Goal: Information Seeking & Learning: Learn about a topic

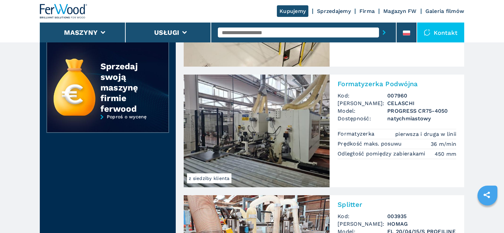
scroll to position [256, 0]
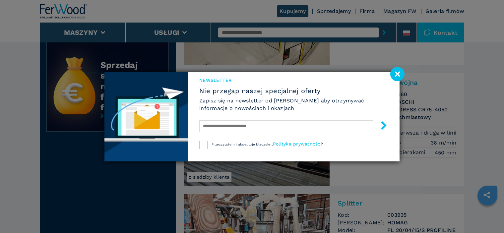
click at [398, 74] on image at bounding box center [397, 74] width 14 height 14
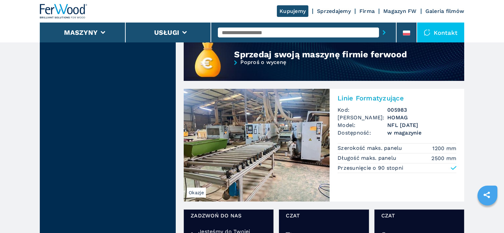
scroll to position [534, 0]
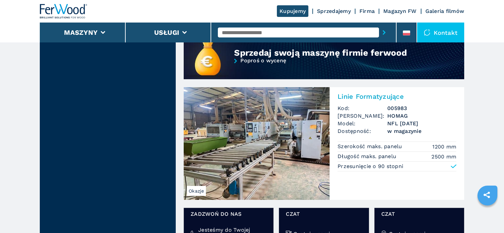
click at [278, 132] on img at bounding box center [257, 143] width 146 height 113
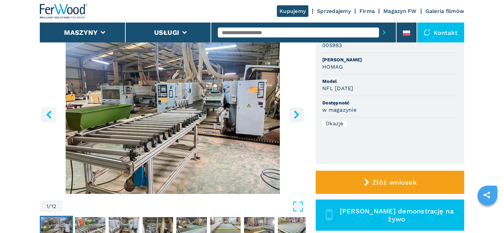
scroll to position [82, 0]
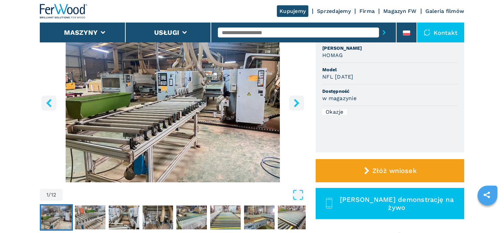
click at [298, 105] on icon "right-button" at bounding box center [296, 103] width 8 height 8
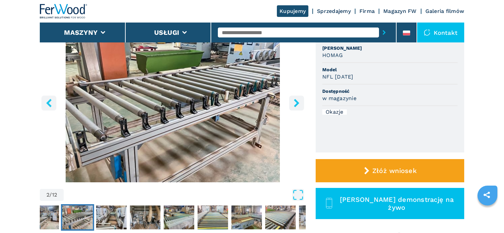
click at [298, 105] on icon "right-button" at bounding box center [296, 103] width 8 height 8
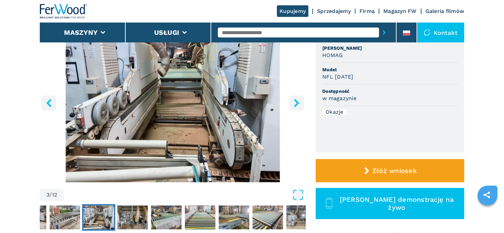
click at [298, 105] on icon "right-button" at bounding box center [296, 103] width 8 height 8
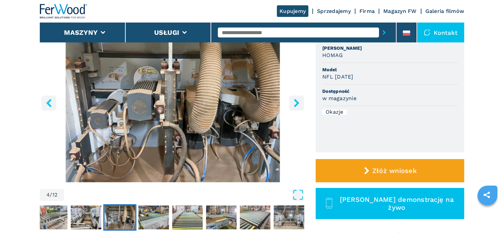
click at [298, 105] on icon "right-button" at bounding box center [296, 103] width 8 height 8
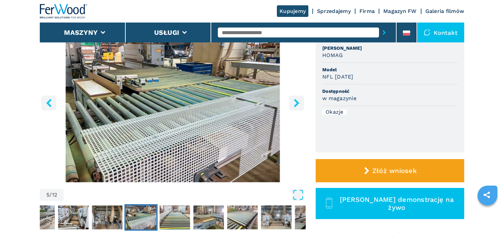
click at [298, 105] on icon "right-button" at bounding box center [296, 103] width 8 height 8
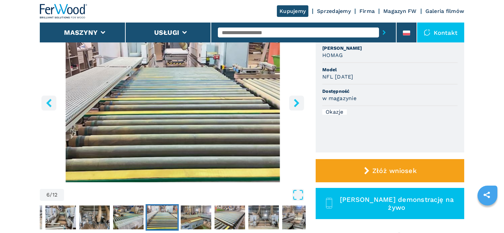
click at [298, 105] on icon "right-button" at bounding box center [296, 103] width 8 height 8
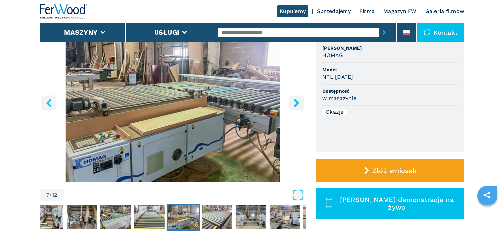
click at [298, 105] on icon "right-button" at bounding box center [296, 103] width 8 height 8
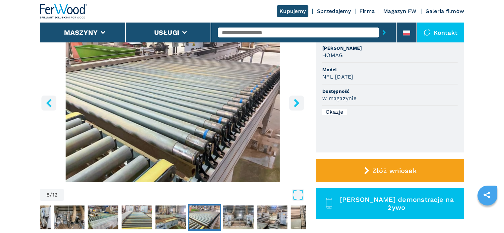
click at [298, 105] on icon "right-button" at bounding box center [296, 103] width 8 height 8
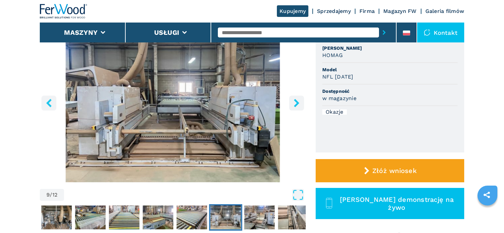
click at [298, 105] on icon "right-button" at bounding box center [296, 103] width 8 height 8
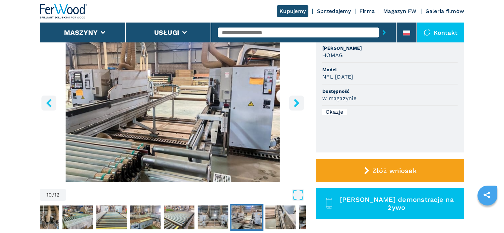
click at [298, 105] on icon "right-button" at bounding box center [296, 103] width 8 height 8
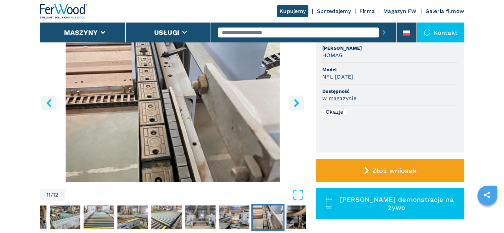
click at [298, 105] on icon "right-button" at bounding box center [296, 103] width 8 height 8
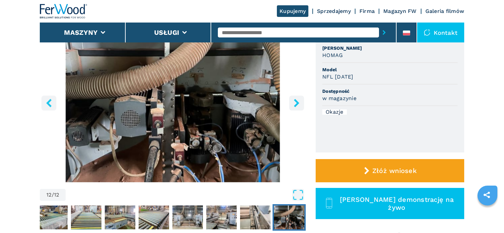
click at [298, 105] on icon "right-button" at bounding box center [296, 103] width 8 height 8
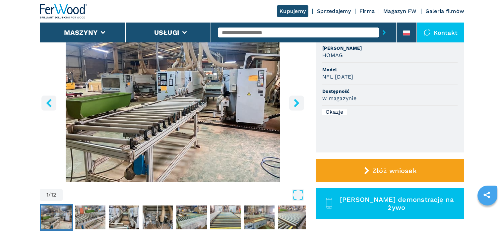
click at [298, 105] on icon "right-button" at bounding box center [296, 103] width 8 height 8
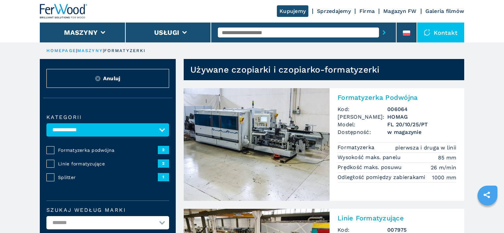
click at [228, 121] on img at bounding box center [257, 144] width 146 height 113
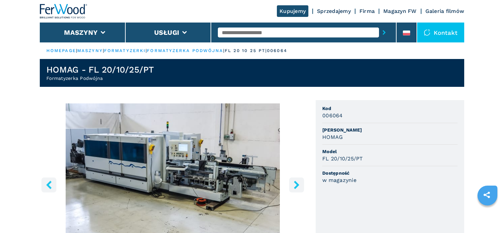
click at [295, 182] on icon "right-button" at bounding box center [296, 185] width 5 height 8
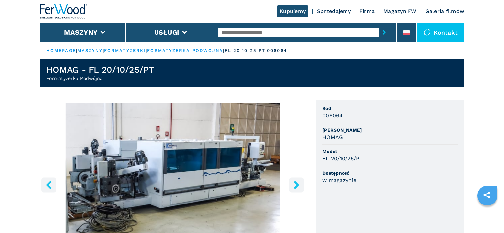
click at [295, 182] on icon "right-button" at bounding box center [296, 185] width 5 height 8
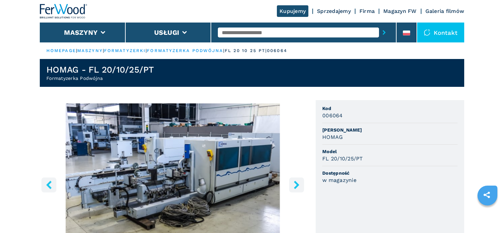
click at [295, 182] on icon "right-button" at bounding box center [296, 185] width 5 height 8
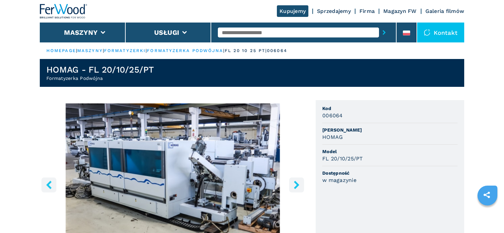
click at [295, 182] on icon "right-button" at bounding box center [296, 185] width 5 height 8
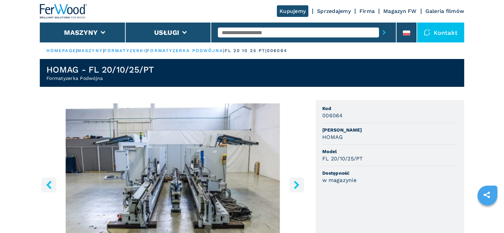
click at [295, 182] on icon "right-button" at bounding box center [296, 185] width 5 height 8
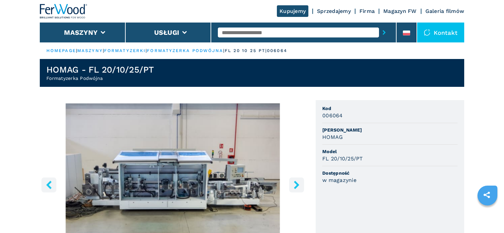
click at [295, 182] on icon "right-button" at bounding box center [296, 185] width 5 height 8
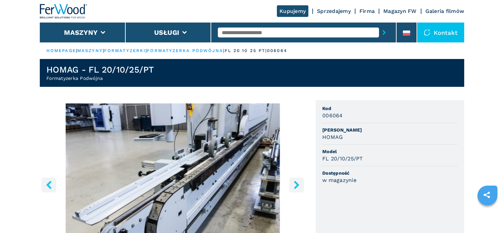
click at [295, 182] on icon "right-button" at bounding box center [296, 185] width 5 height 8
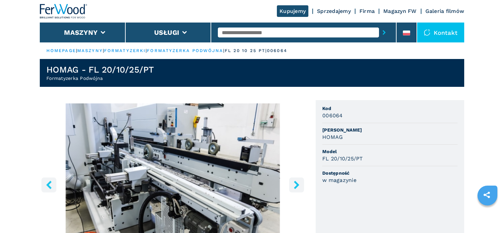
click at [295, 182] on icon "right-button" at bounding box center [296, 185] width 5 height 8
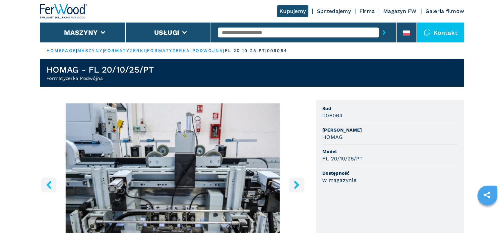
click at [295, 182] on icon "right-button" at bounding box center [296, 185] width 5 height 8
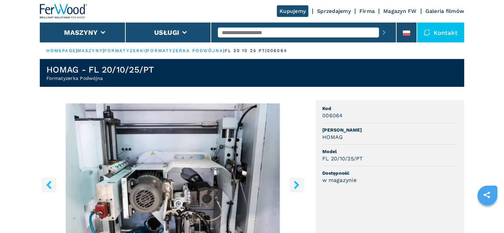
click at [295, 186] on icon "right-button" at bounding box center [296, 185] width 8 height 8
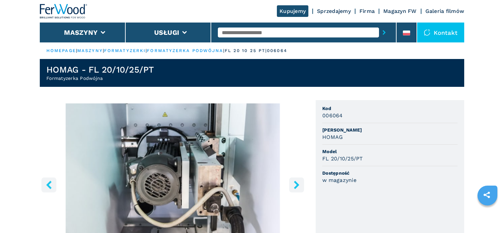
click at [295, 186] on icon "right-button" at bounding box center [296, 185] width 8 height 8
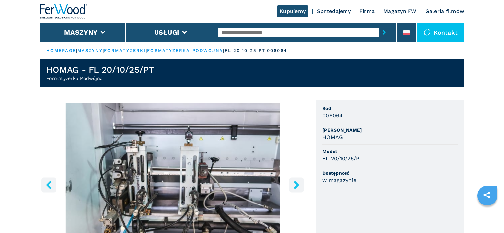
click at [295, 186] on icon "right-button" at bounding box center [296, 185] width 8 height 8
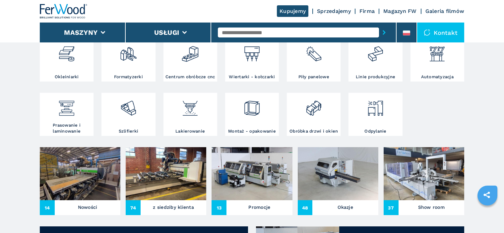
scroll to position [142, 0]
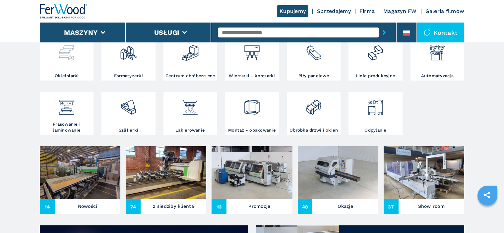
click at [62, 52] on img at bounding box center [67, 50] width 18 height 23
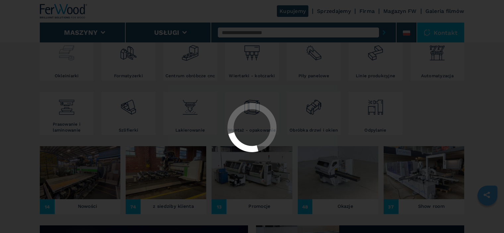
scroll to position [0, 0]
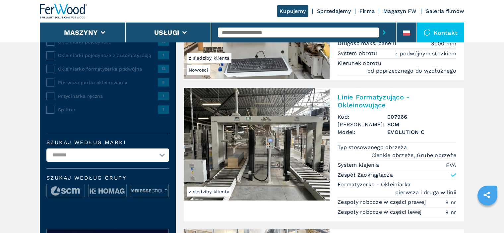
scroll to position [130, 0]
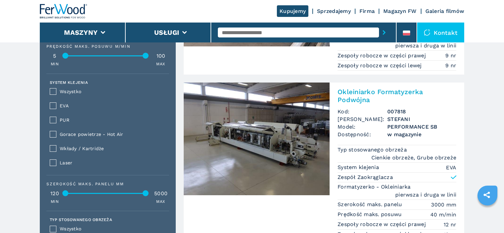
scroll to position [488, 0]
